Goal: Transaction & Acquisition: Purchase product/service

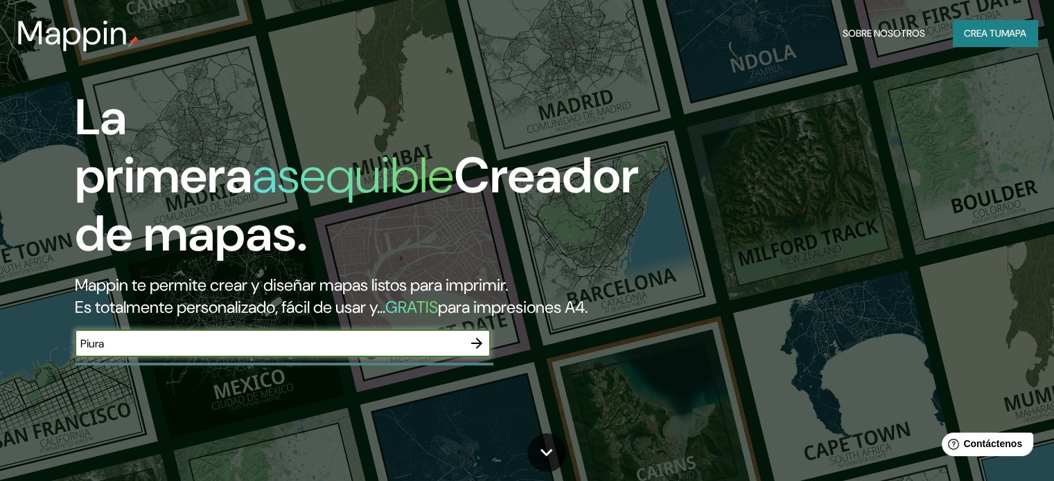
type input "Piura"
click at [482, 352] on icon "button" at bounding box center [476, 343] width 17 height 17
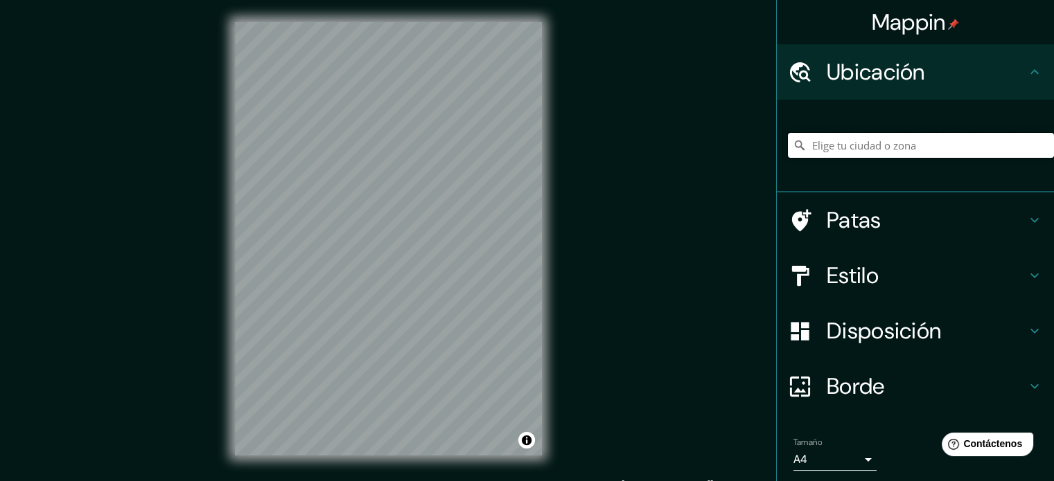
click at [883, 152] on input "Elige tu ciudad o zona" at bounding box center [921, 145] width 266 height 25
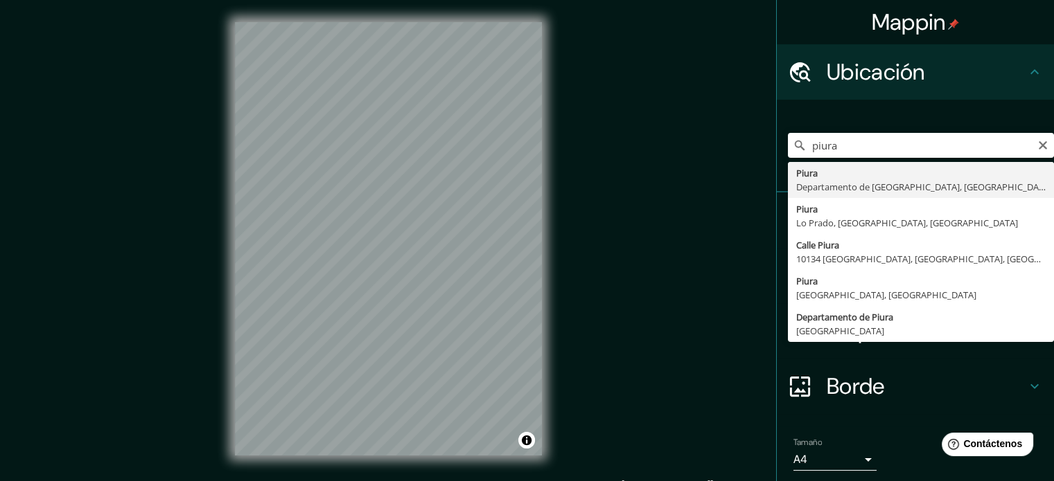
type input "Piura, [GEOGRAPHIC_DATA], [GEOGRAPHIC_DATA]"
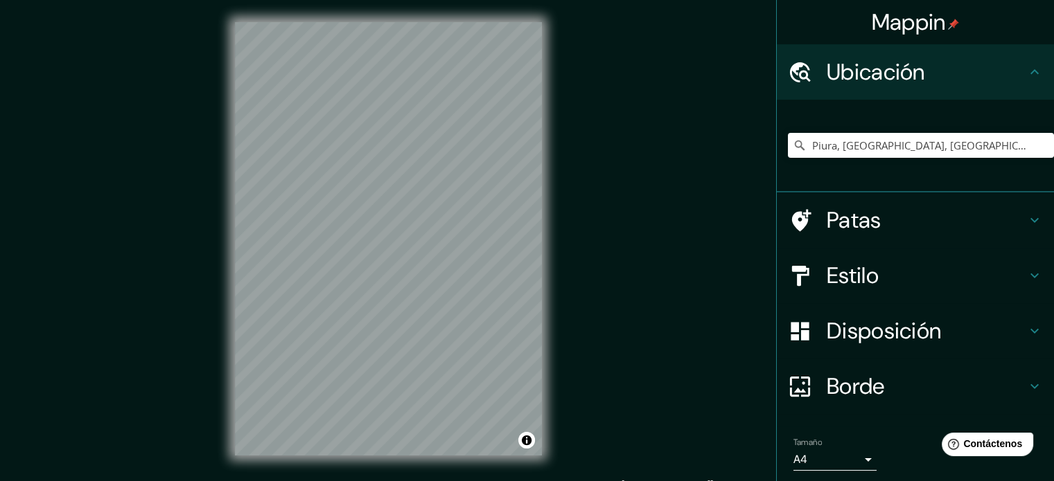
click at [864, 274] on font "Estilo" at bounding box center [852, 275] width 52 height 29
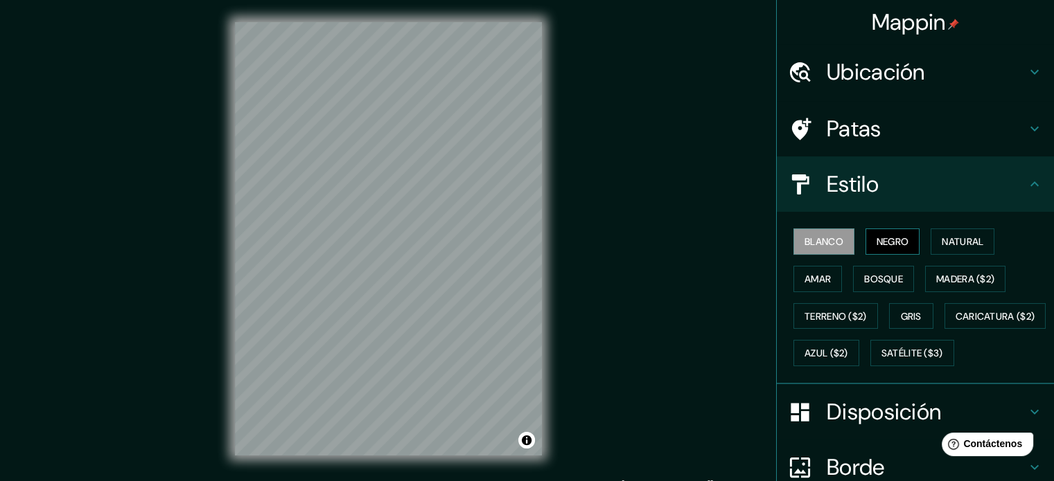
click at [881, 243] on font "Negro" at bounding box center [892, 242] width 33 height 12
click at [930, 240] on button "Natural" at bounding box center [962, 242] width 64 height 26
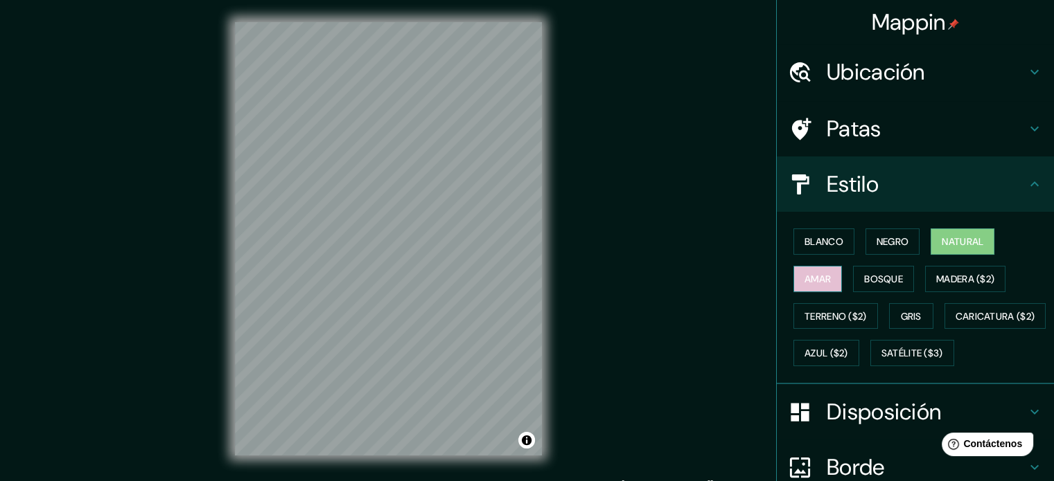
click at [820, 280] on font "Amar" at bounding box center [817, 279] width 26 height 12
click at [853, 279] on button "Bosque" at bounding box center [883, 279] width 61 height 26
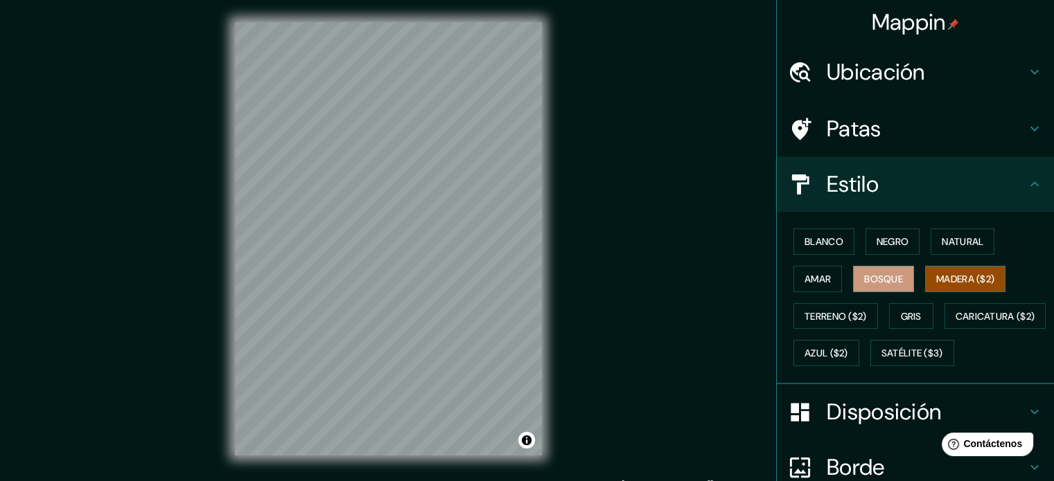
click at [952, 283] on font "Madera ($2)" at bounding box center [965, 279] width 58 height 12
click at [830, 308] on font "Terreno ($2)" at bounding box center [835, 317] width 62 height 18
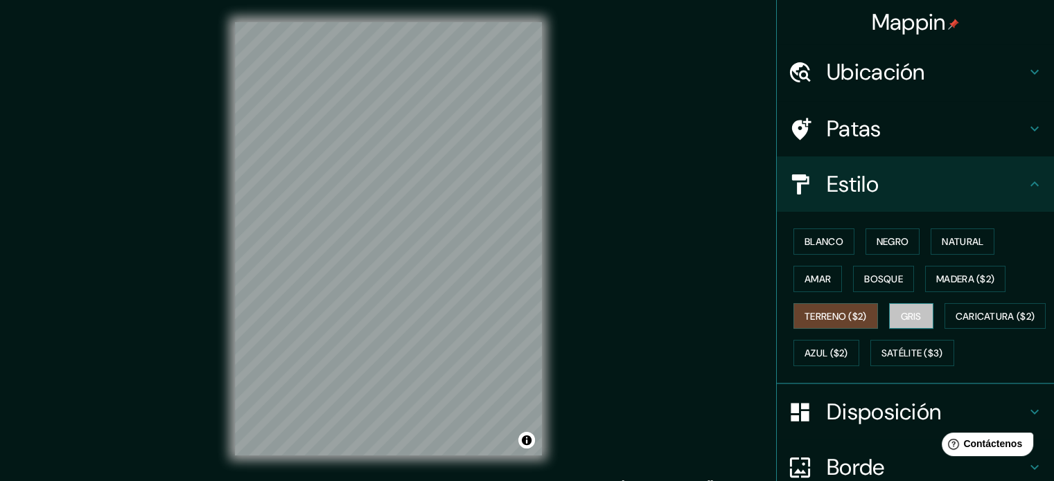
click at [902, 319] on font "Gris" at bounding box center [911, 316] width 21 height 12
click at [848, 357] on font "Azul ($2)" at bounding box center [826, 354] width 44 height 12
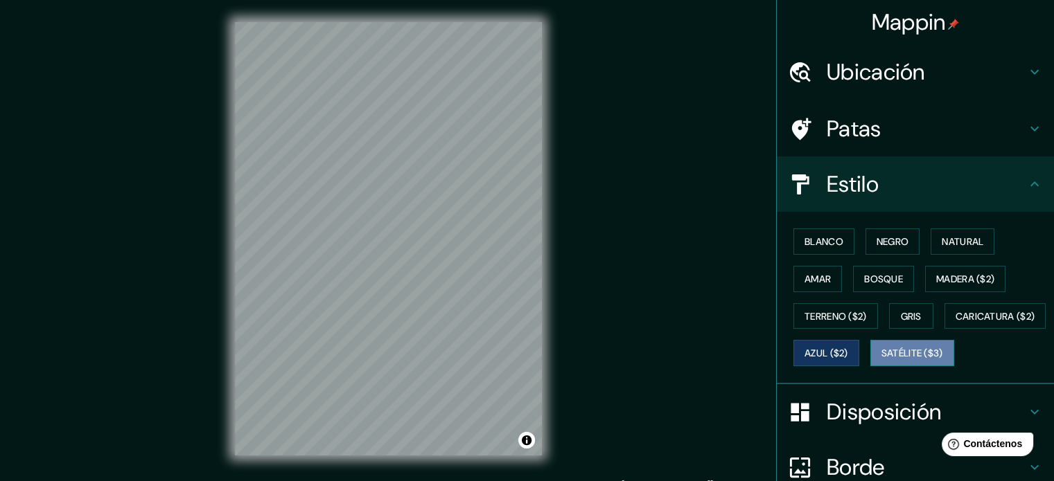
click at [881, 360] on font "Satélite ($3)" at bounding box center [912, 354] width 62 height 12
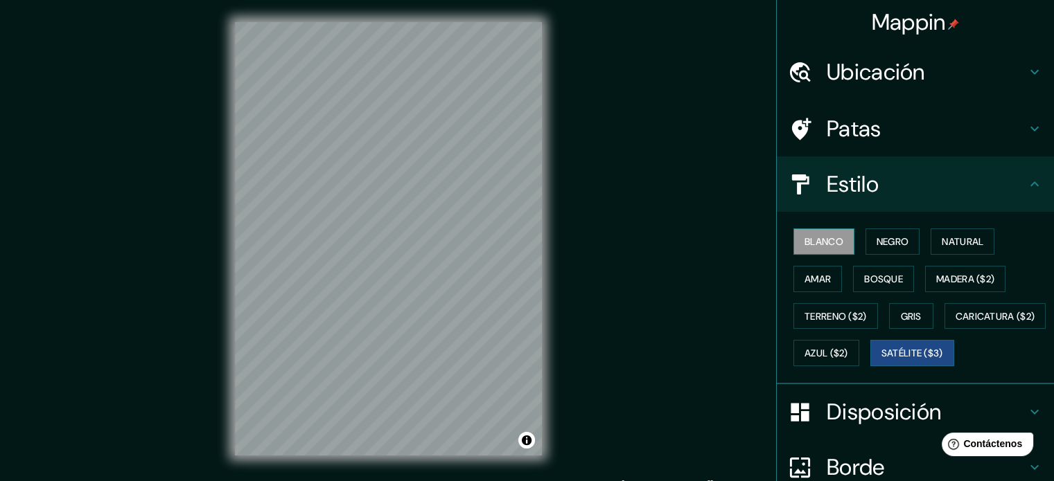
click at [817, 241] on font "Blanco" at bounding box center [823, 242] width 39 height 12
click at [845, 174] on font "Estilo" at bounding box center [852, 184] width 52 height 29
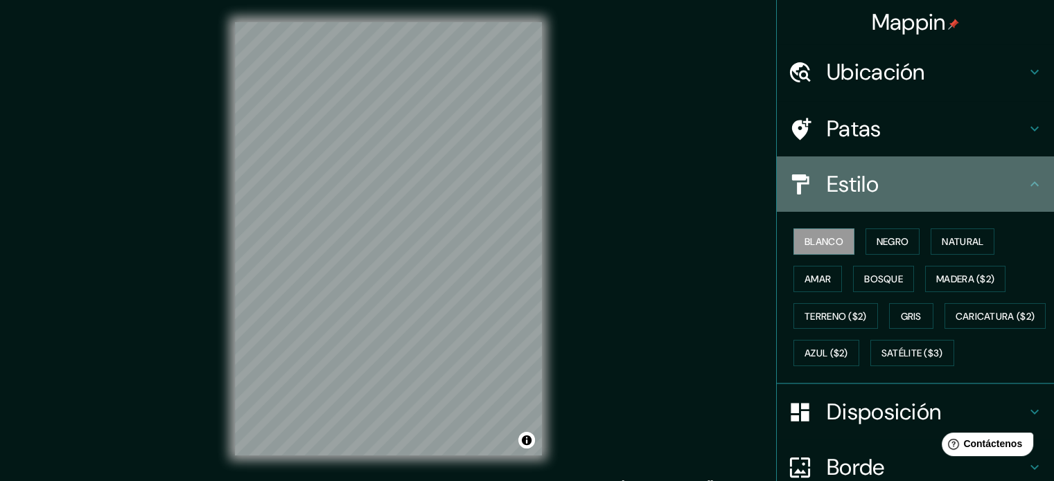
click at [1026, 177] on icon at bounding box center [1034, 184] width 17 height 17
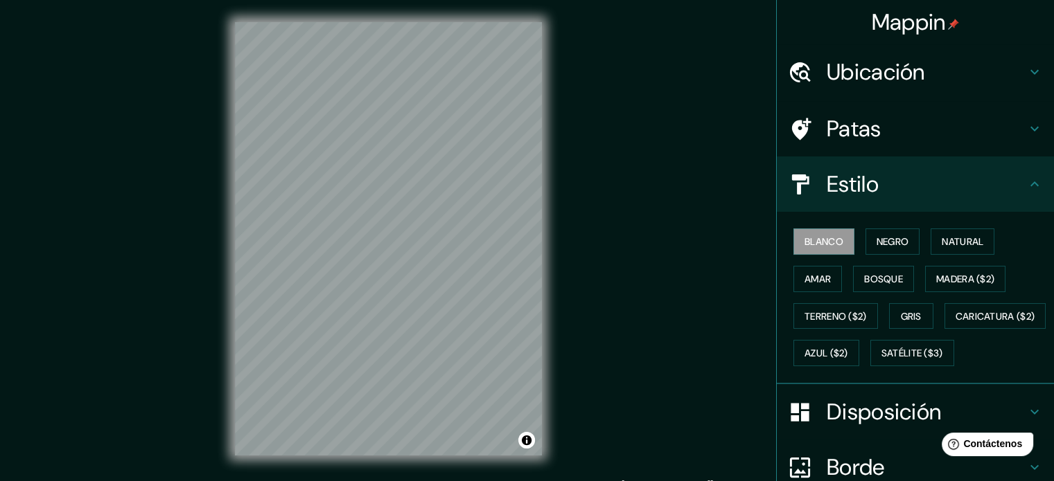
click at [1026, 188] on icon at bounding box center [1034, 184] width 17 height 17
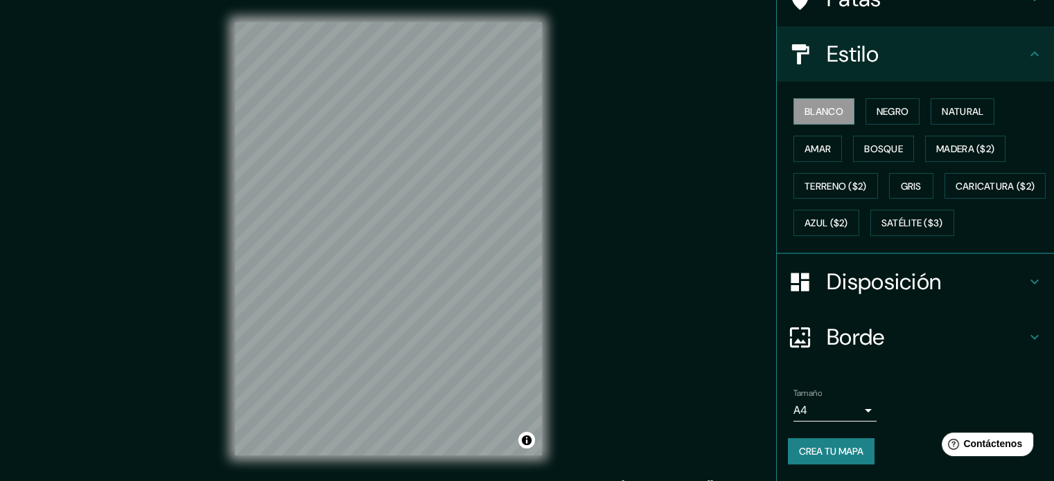
click at [851, 290] on font "Disposición" at bounding box center [883, 281] width 114 height 29
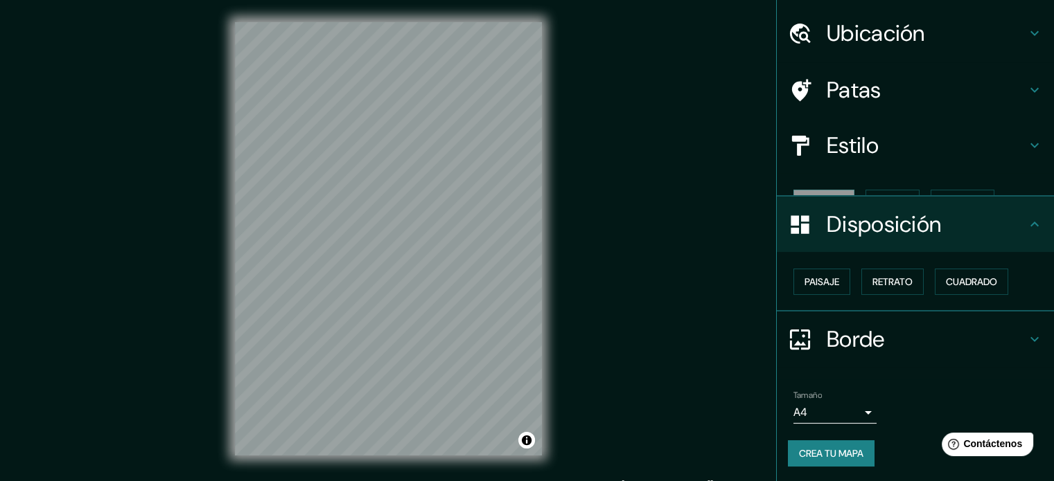
scroll to position [17, 0]
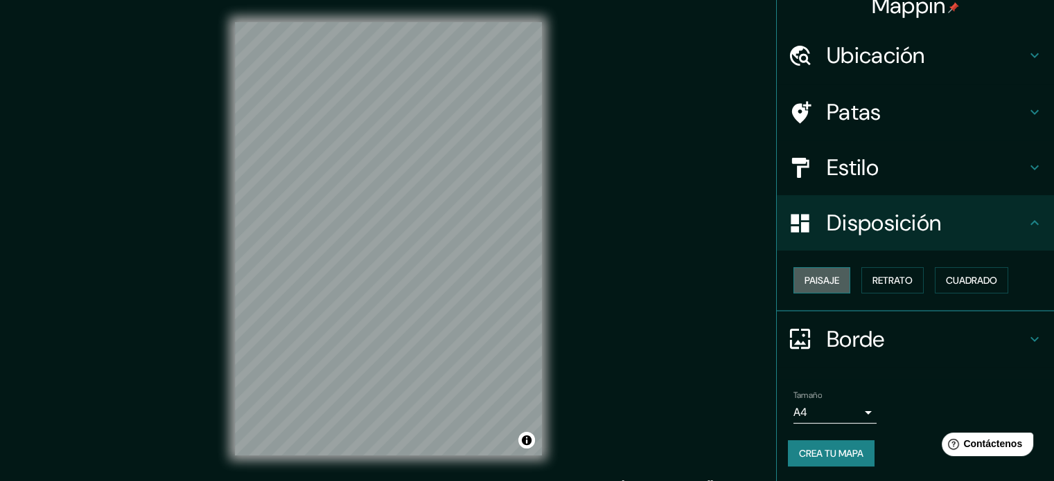
click at [815, 276] on font "Paisaje" at bounding box center [821, 280] width 35 height 12
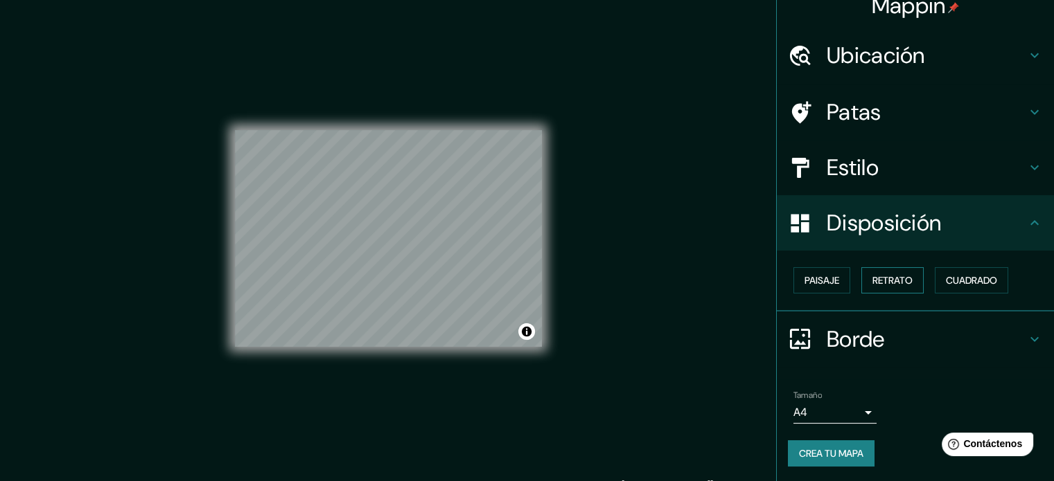
click at [873, 276] on font "Retrato" at bounding box center [892, 280] width 40 height 12
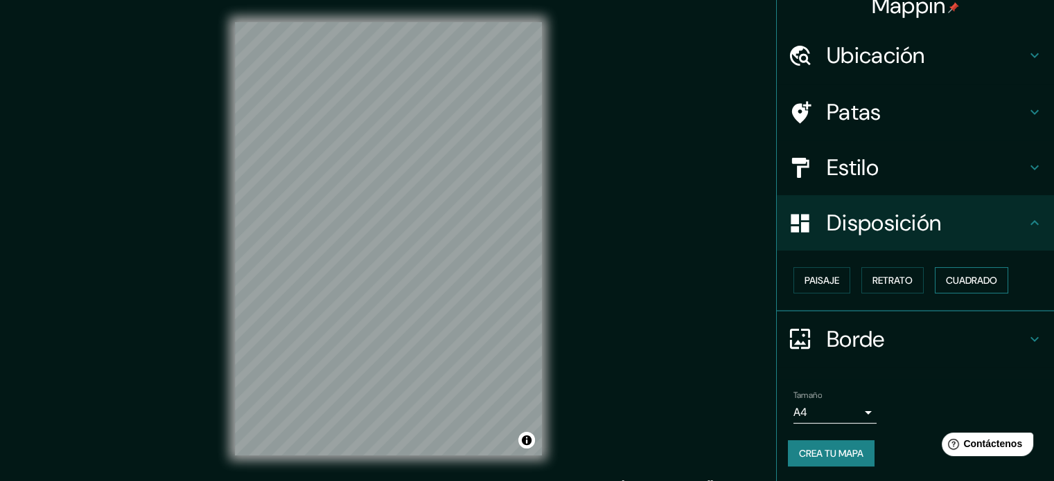
click at [946, 279] on font "Cuadrado" at bounding box center [971, 280] width 51 height 12
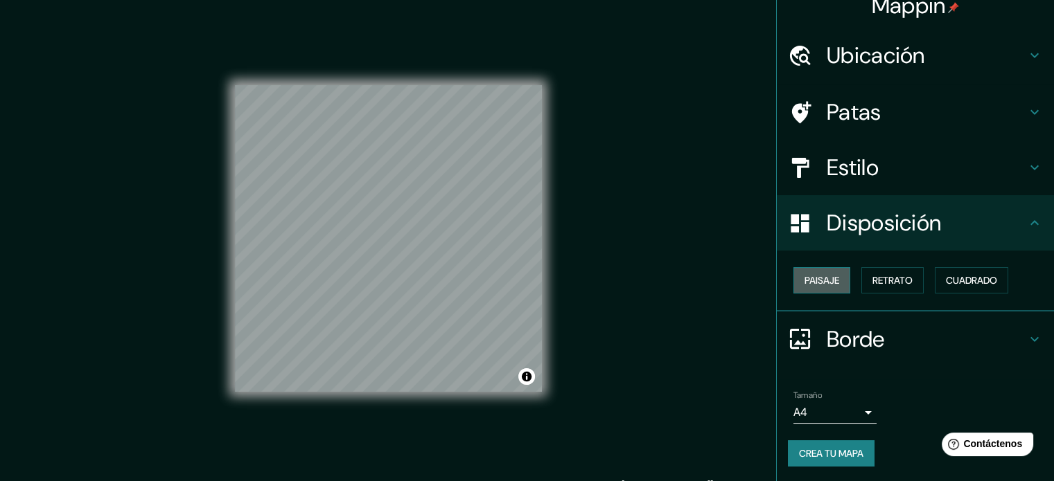
click at [820, 281] on font "Paisaje" at bounding box center [821, 280] width 35 height 12
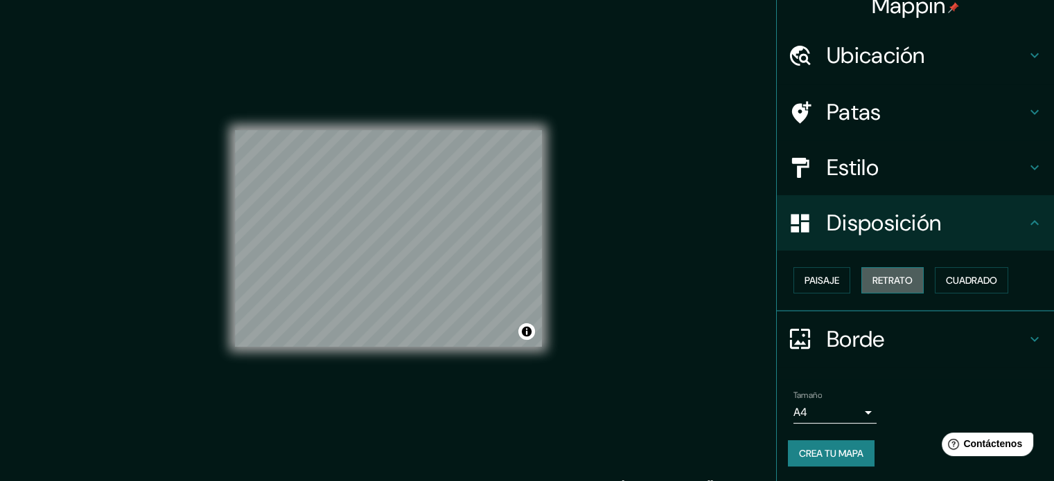
click at [877, 279] on font "Retrato" at bounding box center [892, 280] width 40 height 12
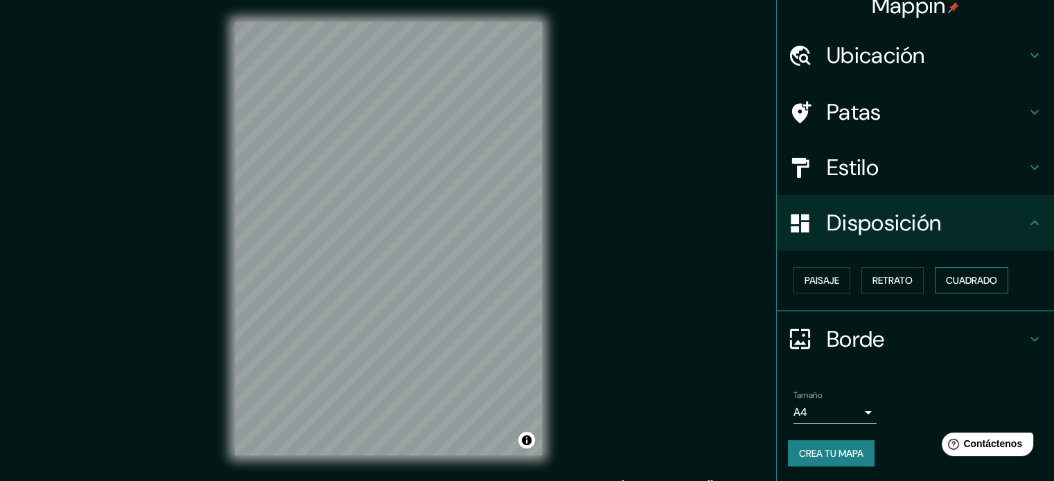
click at [935, 282] on button "Cuadrado" at bounding box center [971, 280] width 73 height 26
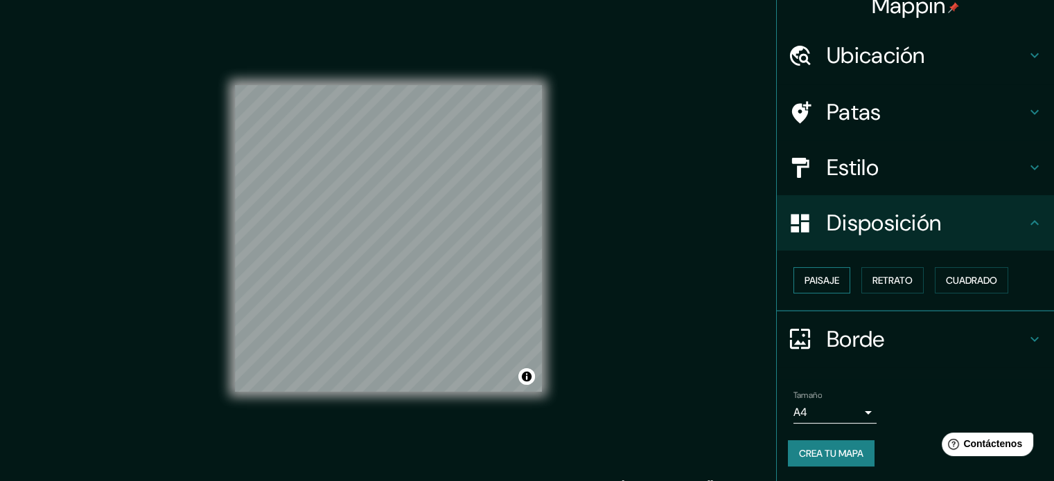
click at [808, 280] on font "Paisaje" at bounding box center [821, 280] width 35 height 12
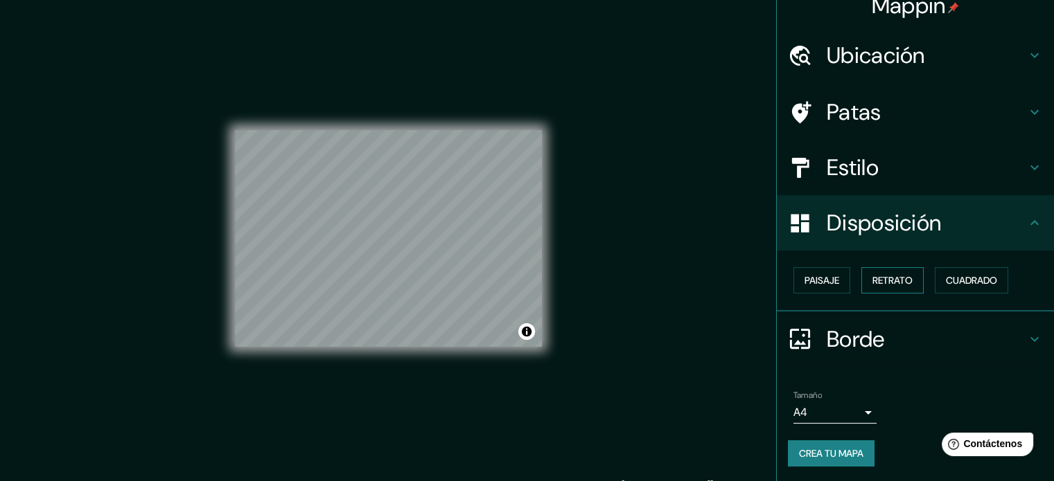
click at [872, 283] on font "Retrato" at bounding box center [892, 280] width 40 height 12
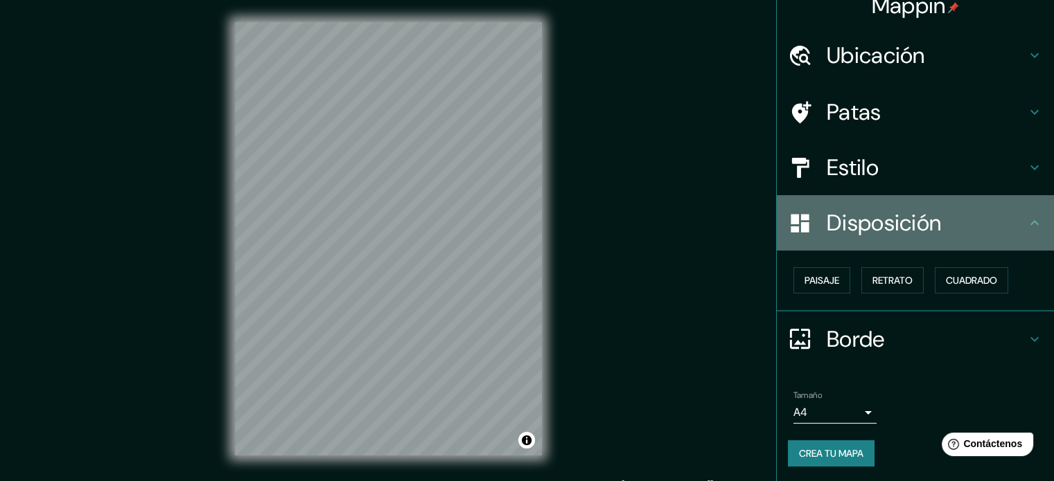
click at [962, 229] on h4 "Disposición" at bounding box center [926, 223] width 200 height 28
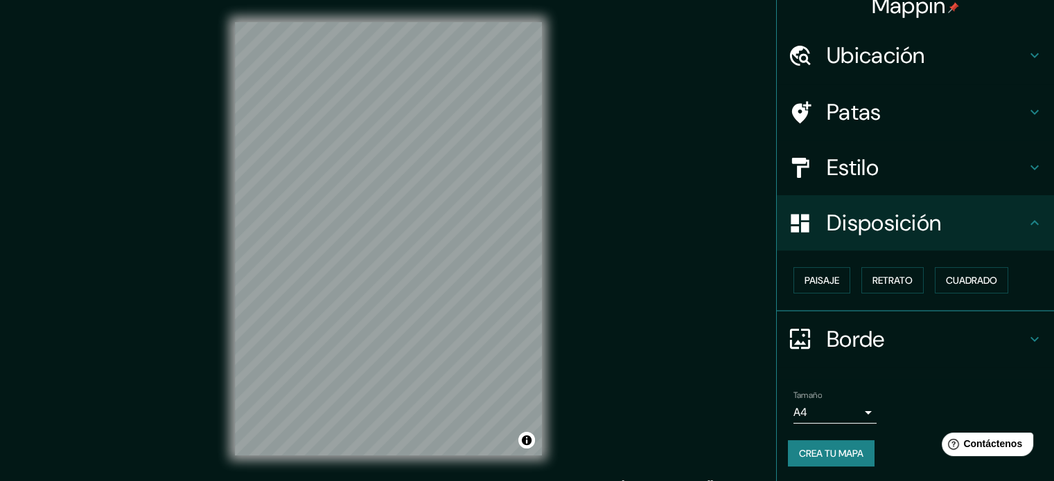
click at [947, 337] on h4 "Borde" at bounding box center [926, 340] width 200 height 28
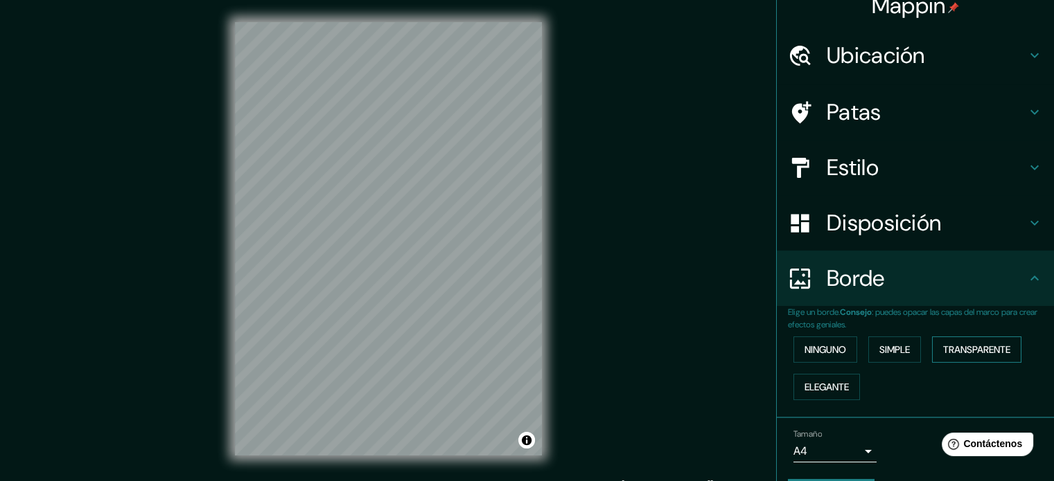
click at [956, 351] on font "Transparente" at bounding box center [976, 350] width 67 height 12
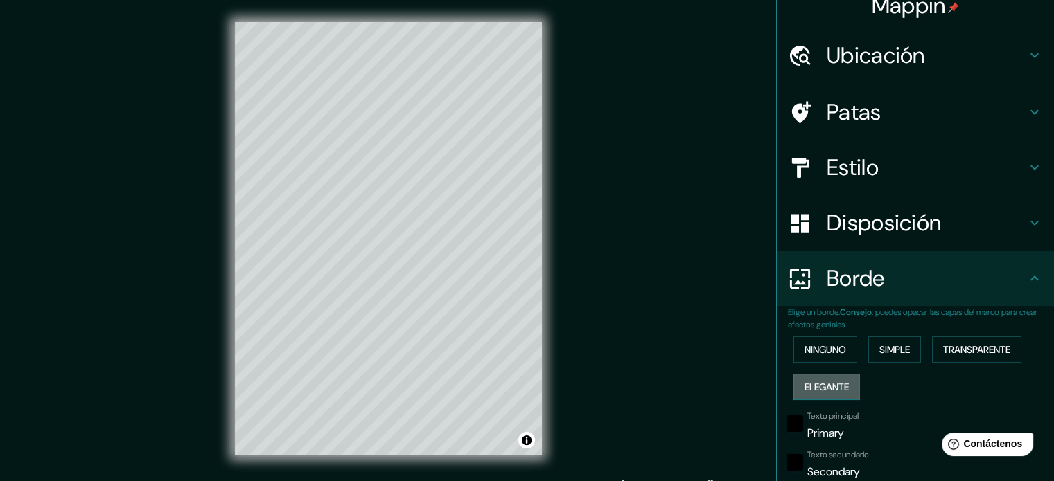
click at [823, 379] on font "Elegante" at bounding box center [826, 387] width 44 height 18
click at [885, 344] on font "Simple" at bounding box center [894, 350] width 30 height 12
click at [842, 343] on button "Ninguno" at bounding box center [825, 350] width 64 height 26
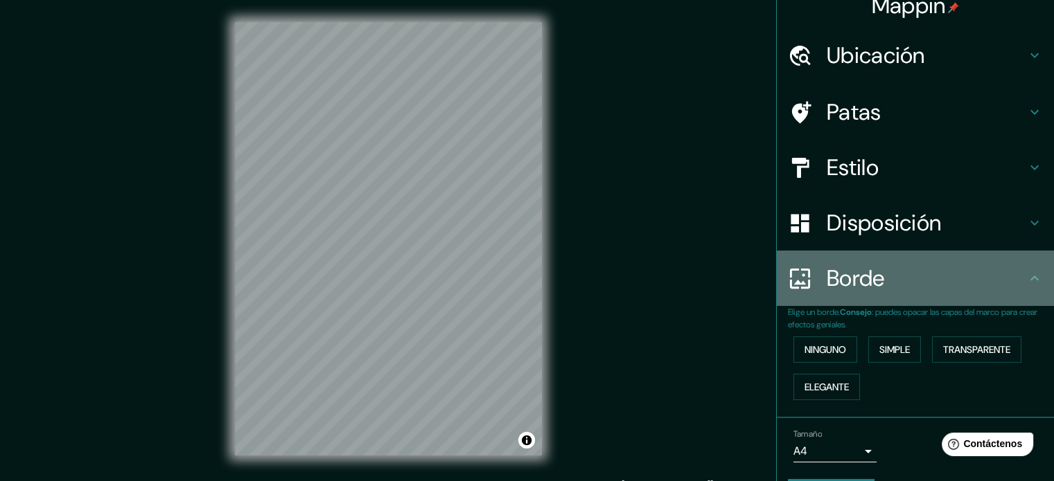
click at [988, 288] on h4 "Borde" at bounding box center [926, 279] width 200 height 28
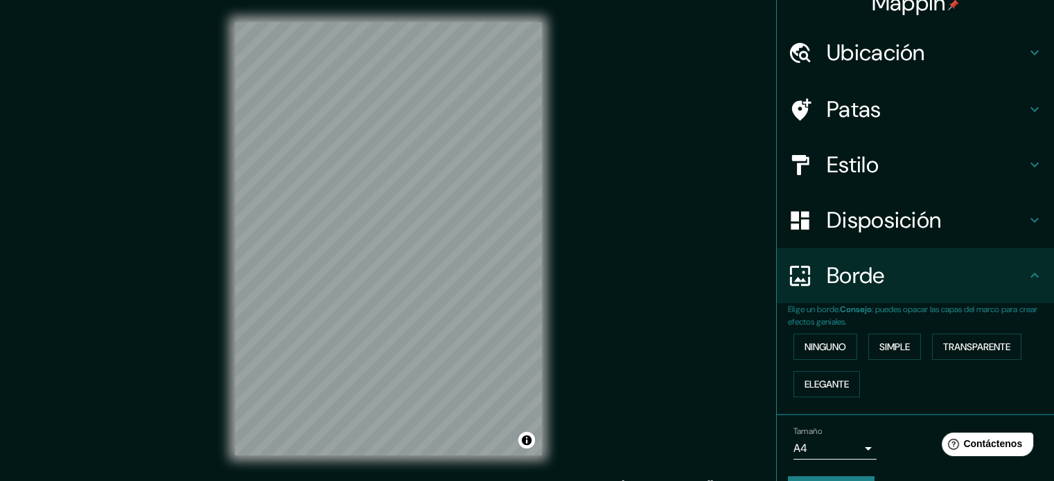
scroll to position [0, 0]
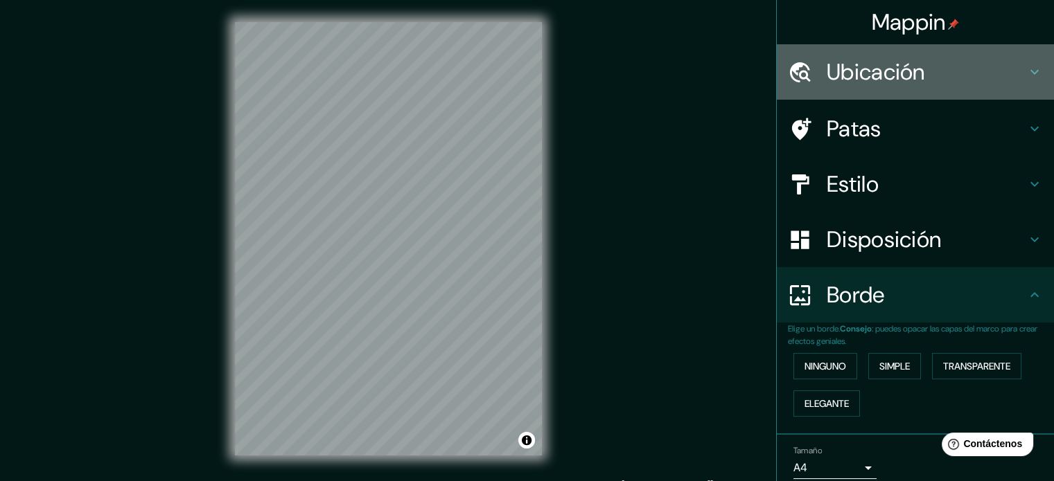
click at [854, 76] on font "Ubicación" at bounding box center [875, 72] width 98 height 29
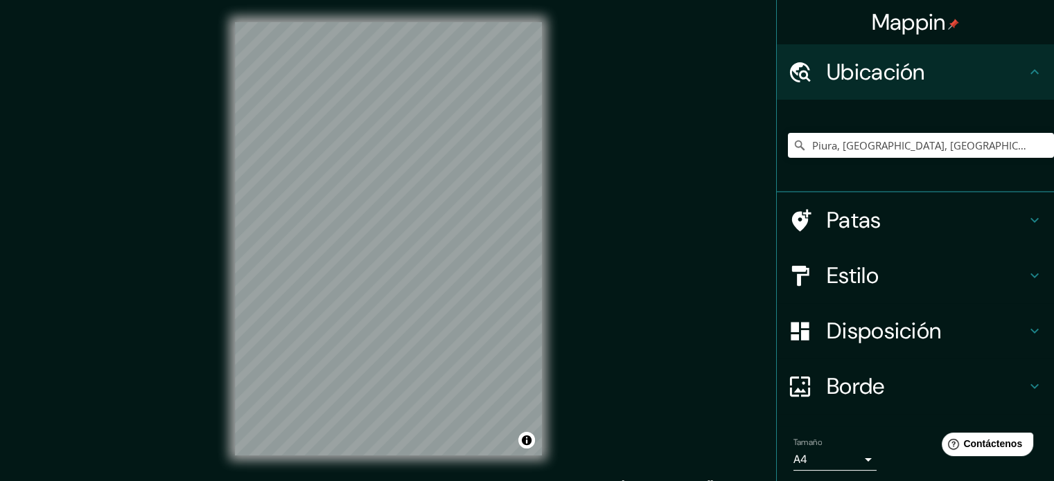
click at [854, 76] on font "Ubicación" at bounding box center [875, 72] width 98 height 29
click at [1032, 221] on div "Patas" at bounding box center [915, 220] width 277 height 55
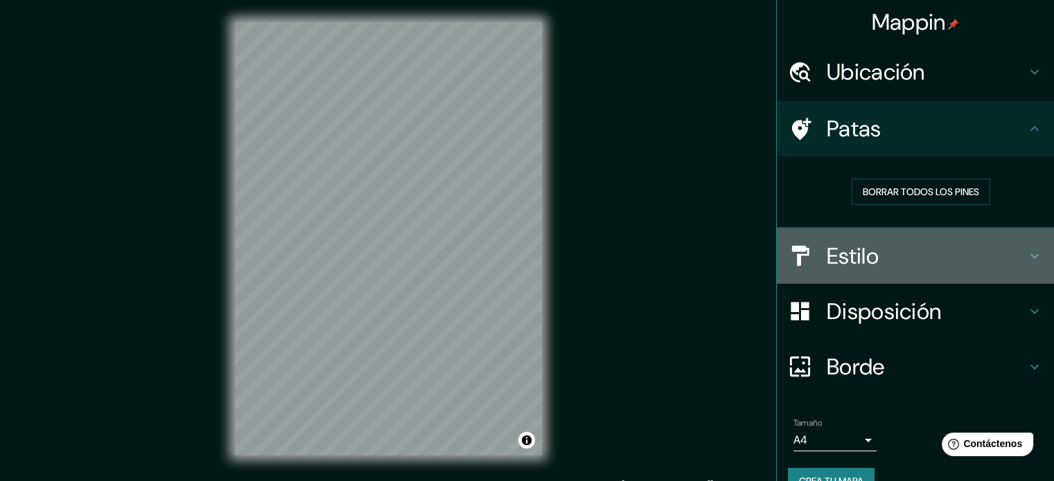
click at [1019, 236] on div "Estilo" at bounding box center [915, 256] width 277 height 55
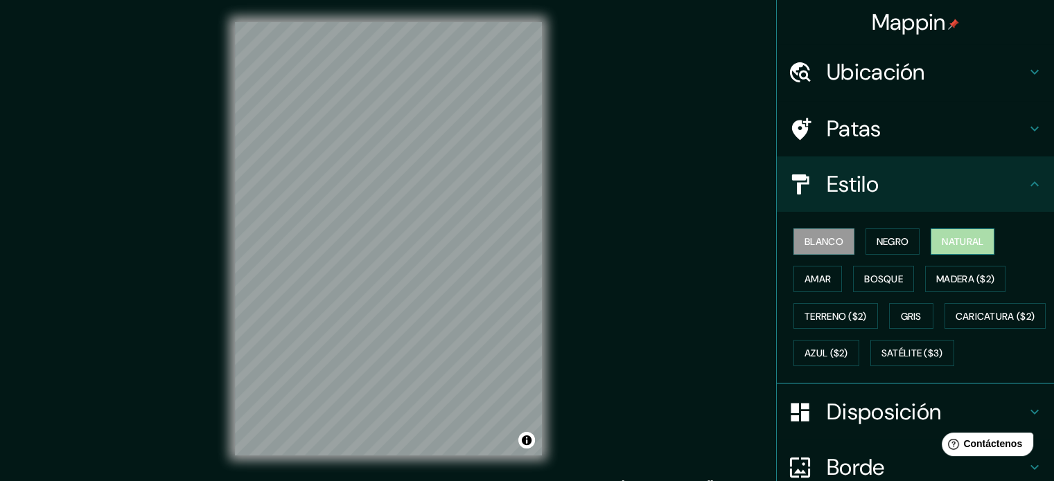
click at [959, 244] on font "Natural" at bounding box center [962, 242] width 42 height 12
click at [804, 242] on font "Blanco" at bounding box center [823, 242] width 39 height 12
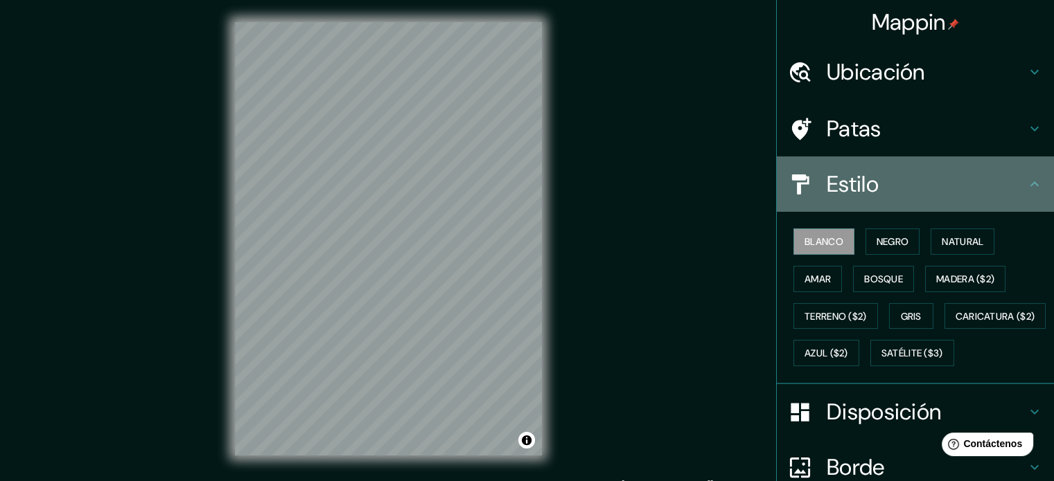
click at [1026, 178] on icon at bounding box center [1034, 184] width 17 height 17
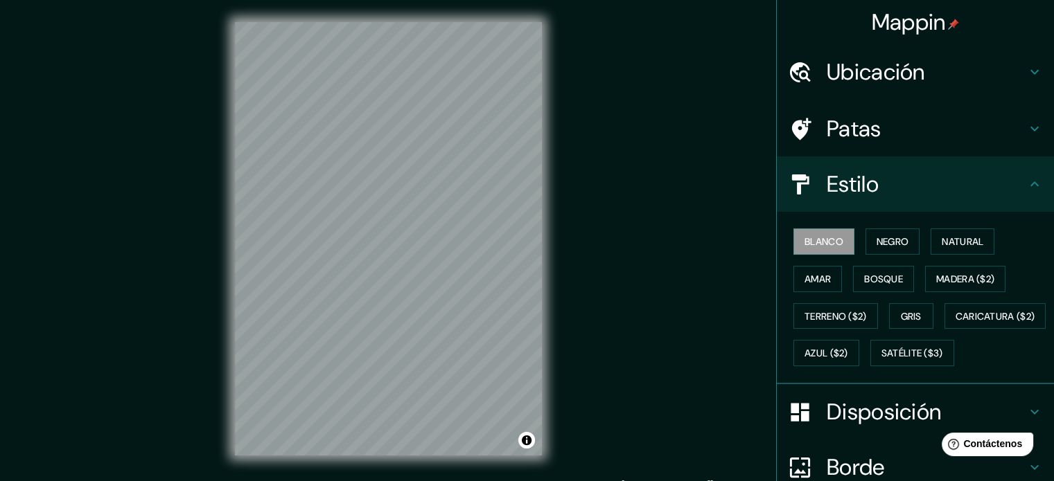
scroll to position [18, 0]
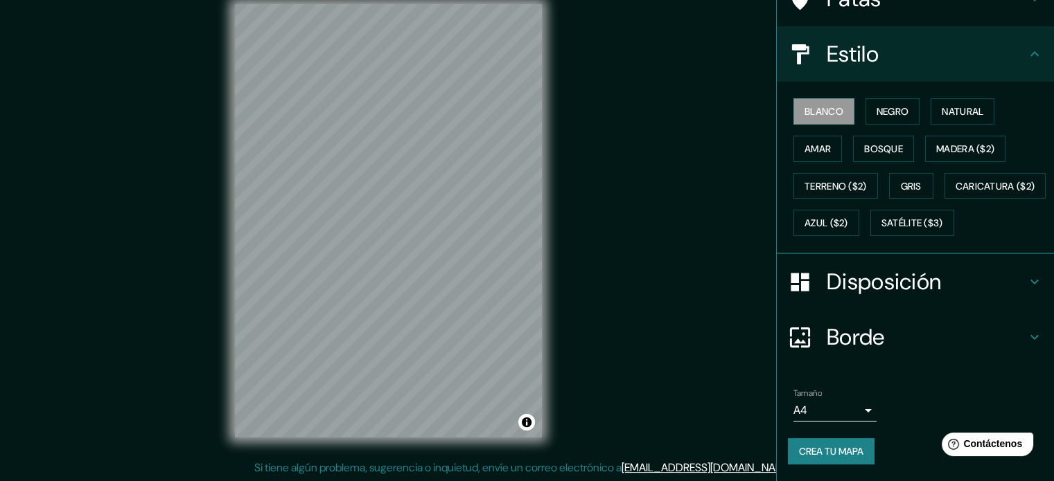
click at [846, 331] on font "Borde" at bounding box center [855, 337] width 58 height 29
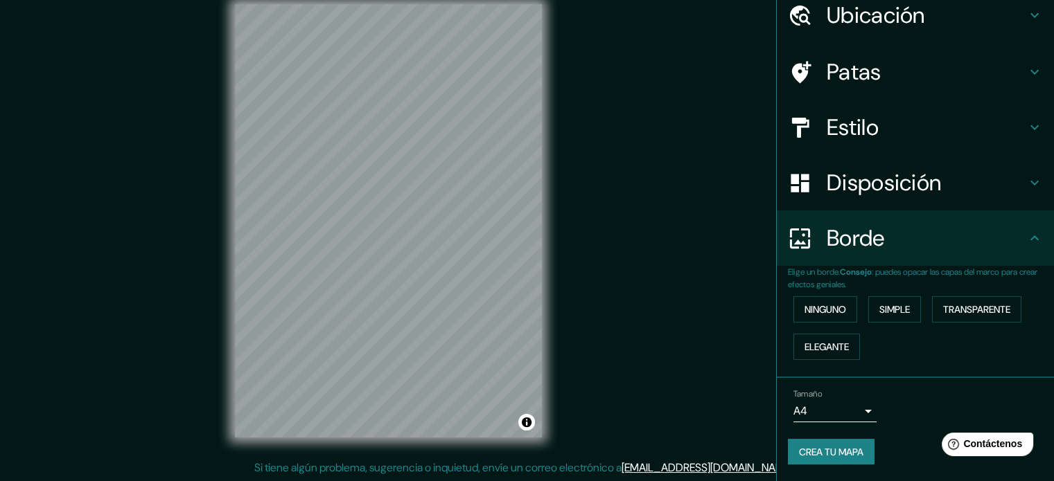
scroll to position [55, 0]
click at [890, 193] on font "Disposición" at bounding box center [883, 184] width 114 height 29
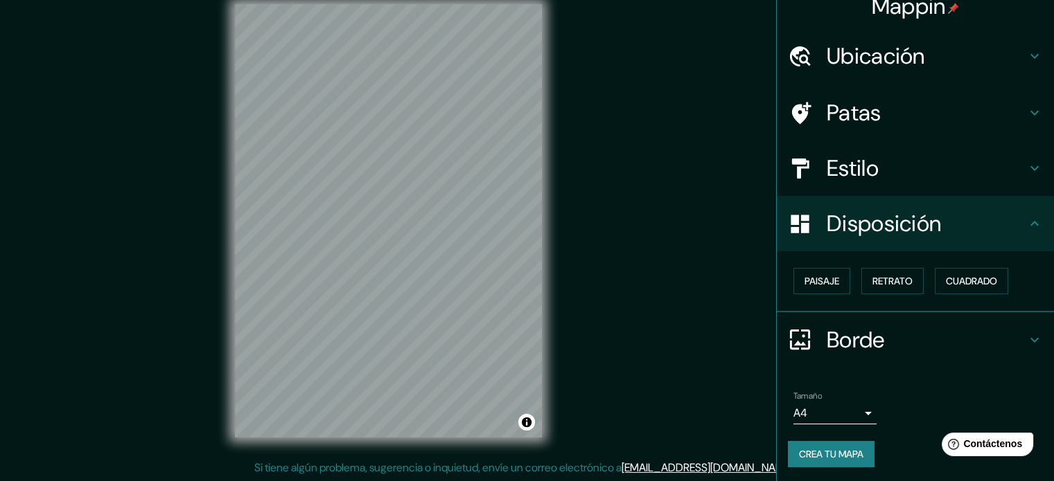
scroll to position [17, 0]
click at [964, 276] on font "Cuadrado" at bounding box center [971, 280] width 51 height 12
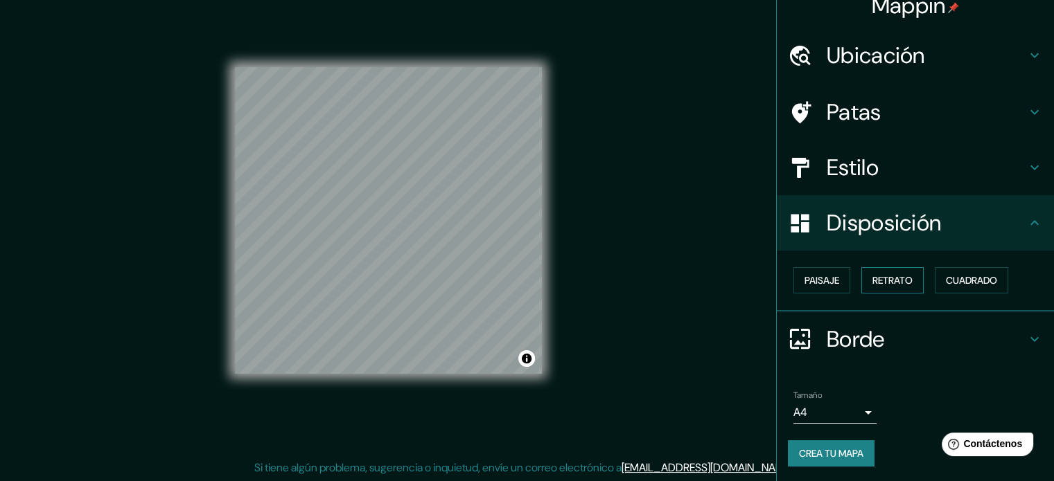
click at [903, 280] on font "Retrato" at bounding box center [892, 280] width 40 height 12
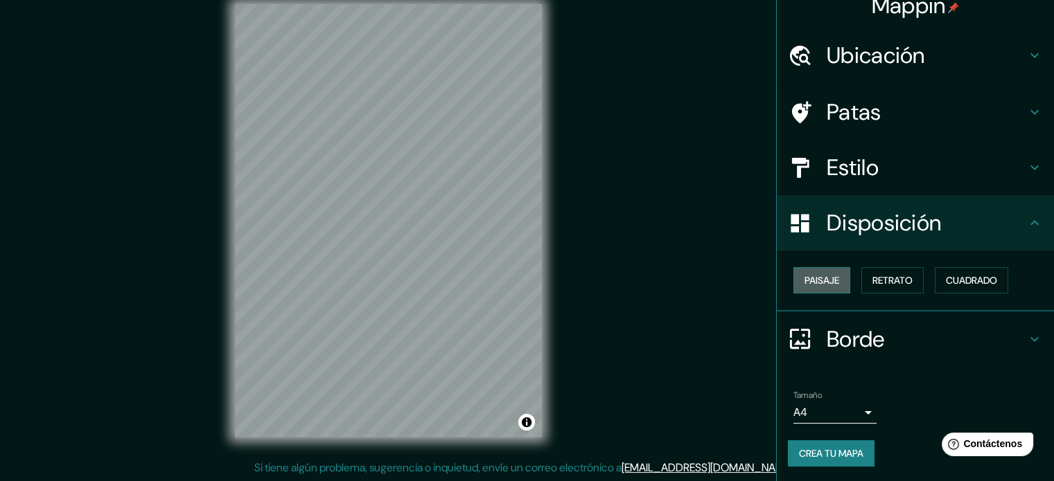
click at [826, 269] on button "Paisaje" at bounding box center [821, 280] width 57 height 26
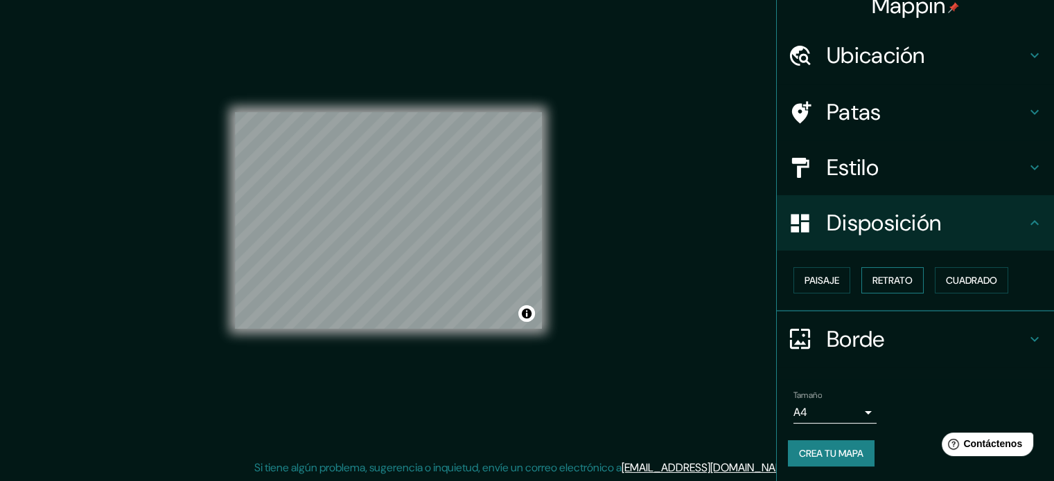
click at [872, 279] on font "Retrato" at bounding box center [892, 280] width 40 height 12
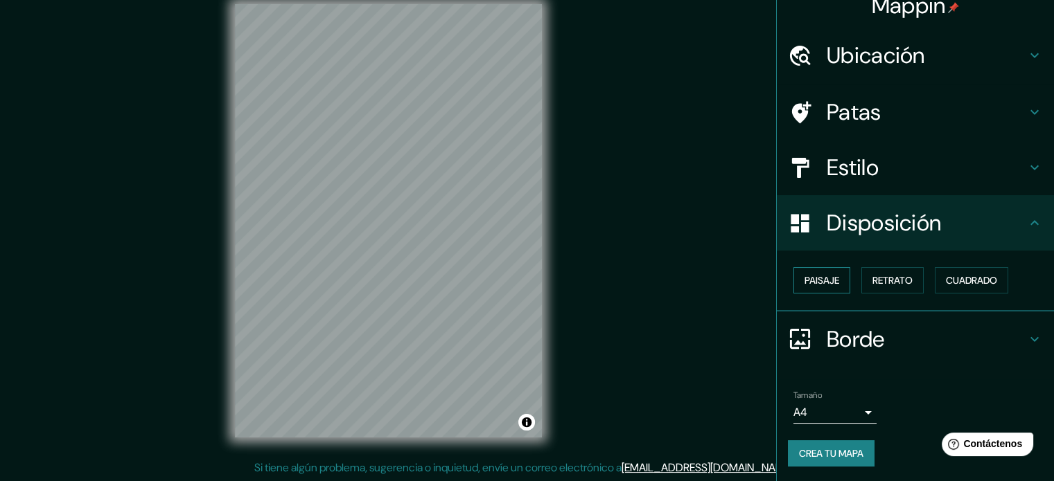
click at [823, 278] on font "Paisaje" at bounding box center [821, 280] width 35 height 12
